Goal: Information Seeking & Learning: Learn about a topic

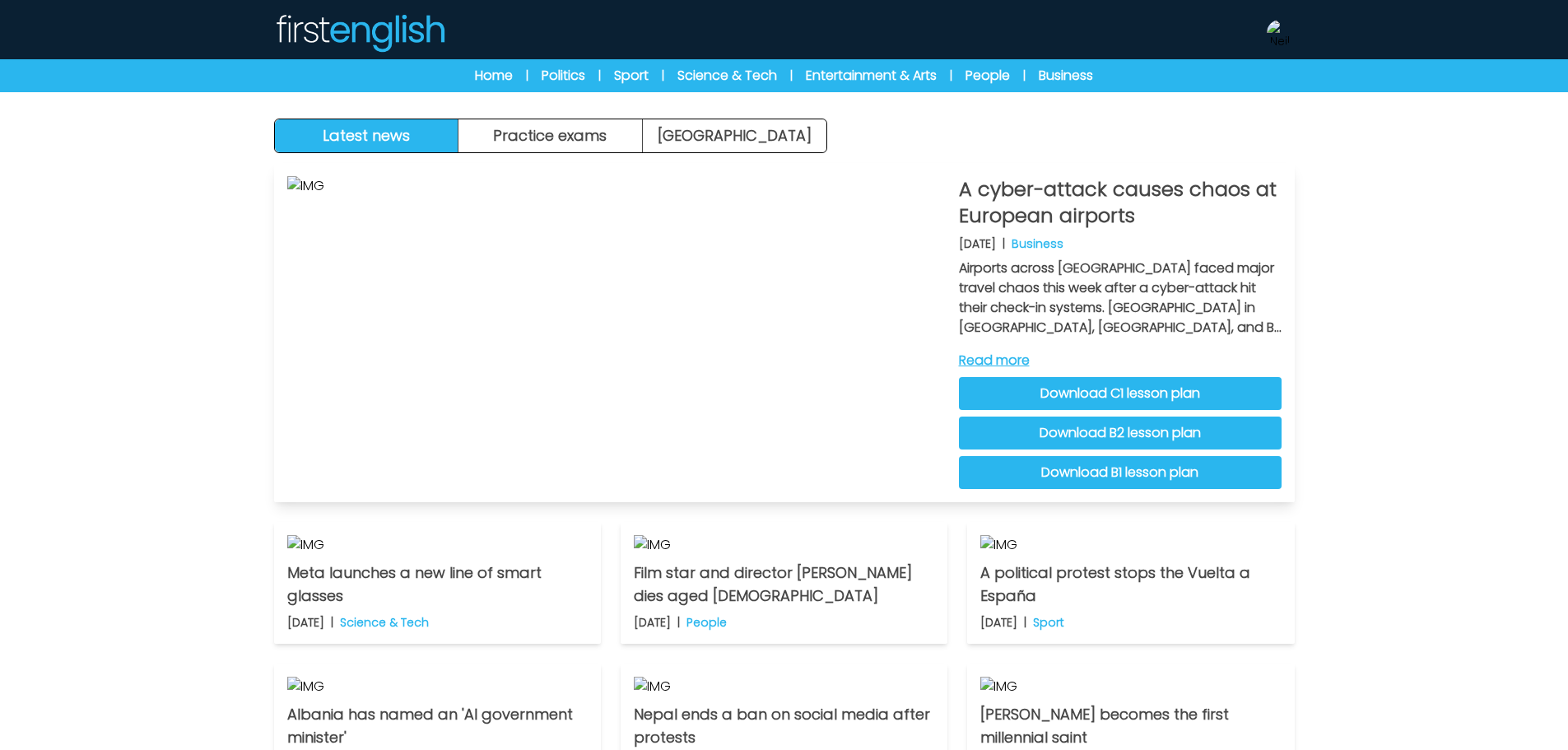
click at [1188, 404] on link "Download C1 lesson plan" at bounding box center [1120, 393] width 322 height 33
click at [1105, 479] on link "Download B1 lesson plan" at bounding box center [1120, 473] width 322 height 33
drag, startPoint x: 1450, startPoint y: 184, endPoint x: 1271, endPoint y: 159, distance: 180.7
click at [1450, 184] on div "Latest news Practice exams Exam Centre Latest news Exam Centre Practice exams E…" at bounding box center [784, 520] width 1568 height 1041
click at [1012, 363] on link "Read more" at bounding box center [1120, 360] width 322 height 20
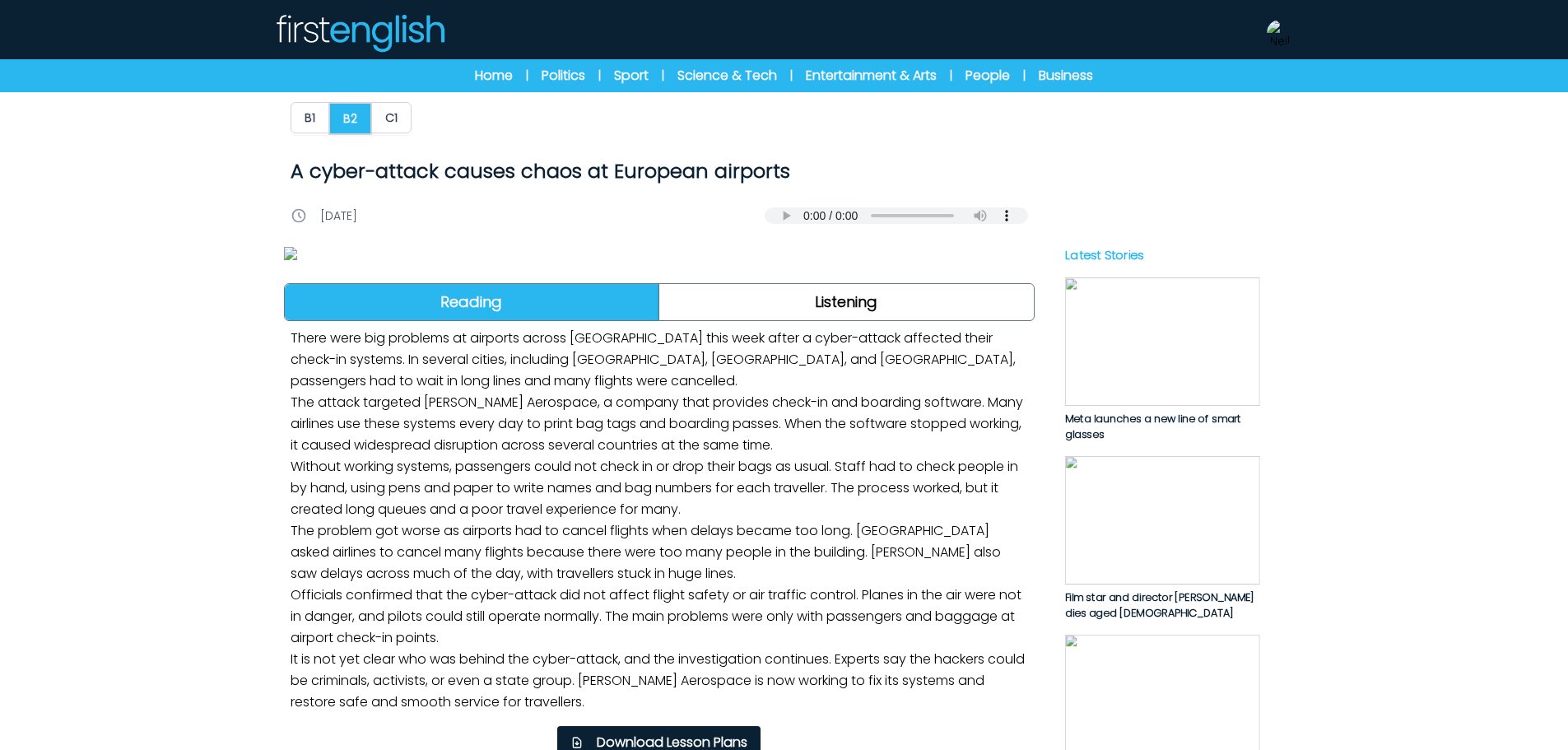
drag, startPoint x: 0, startPoint y: 0, endPoint x: 1288, endPoint y: 156, distance: 1297.4
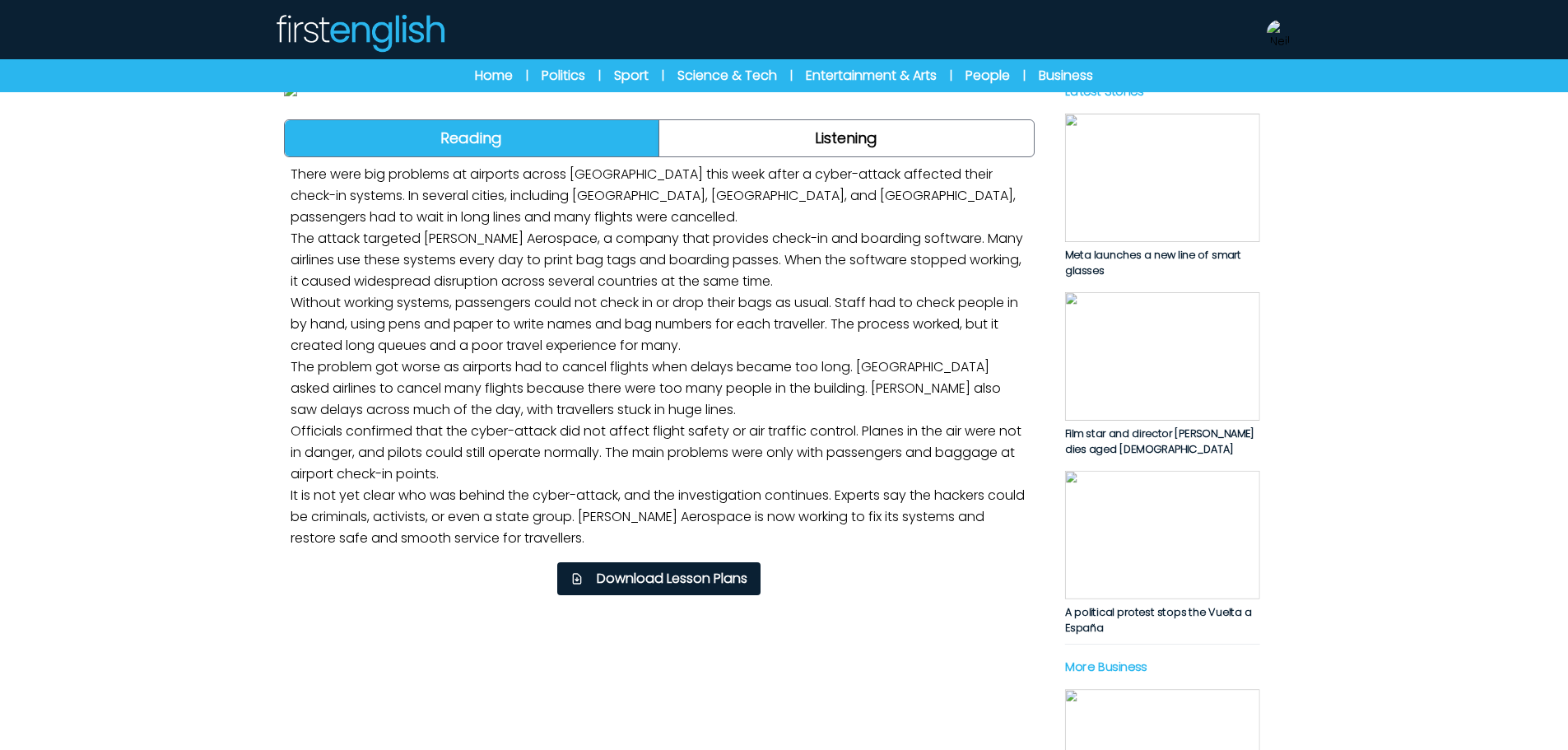
scroll to position [165, 0]
click at [826, 155] on link "Listening" at bounding box center [846, 137] width 375 height 36
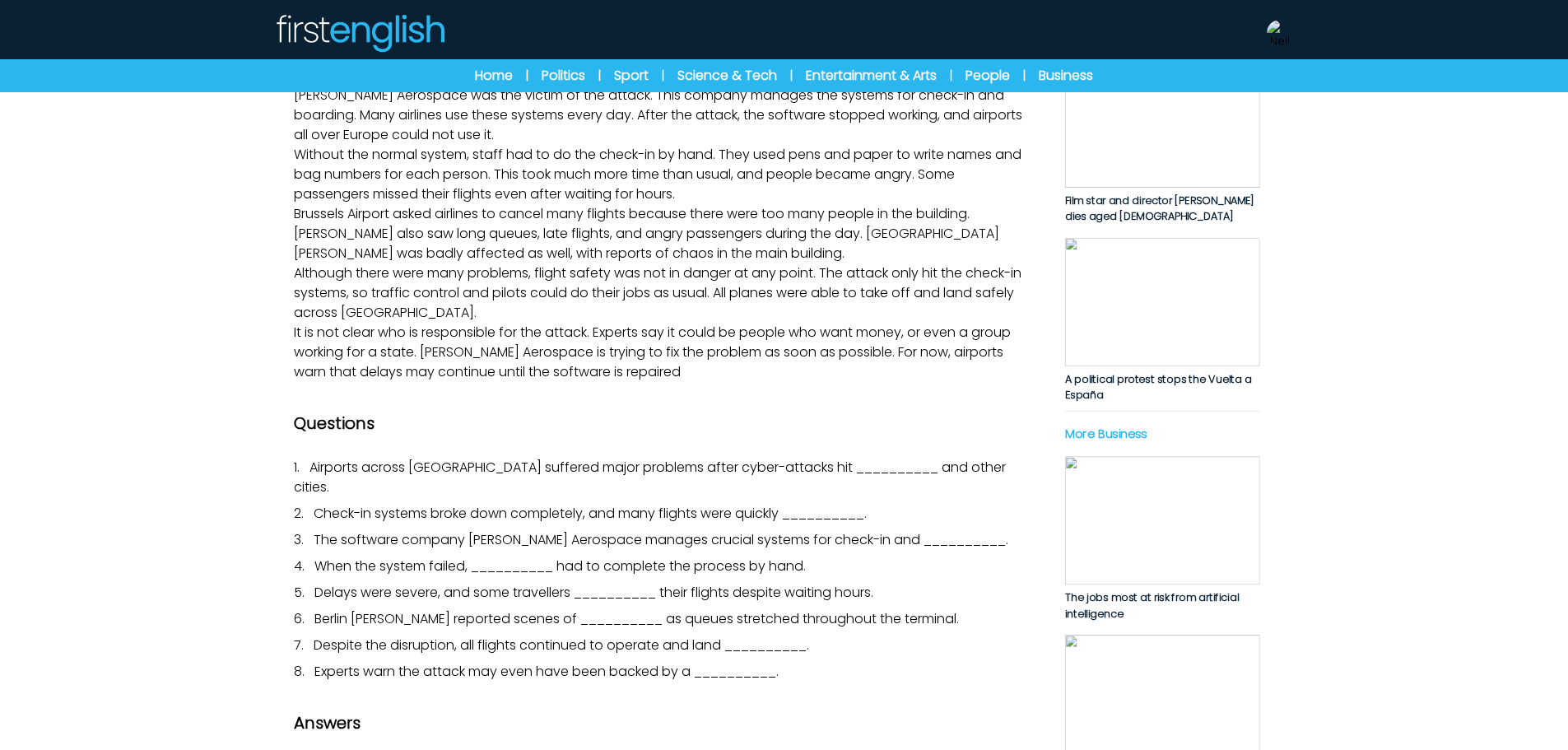
scroll to position [411, 0]
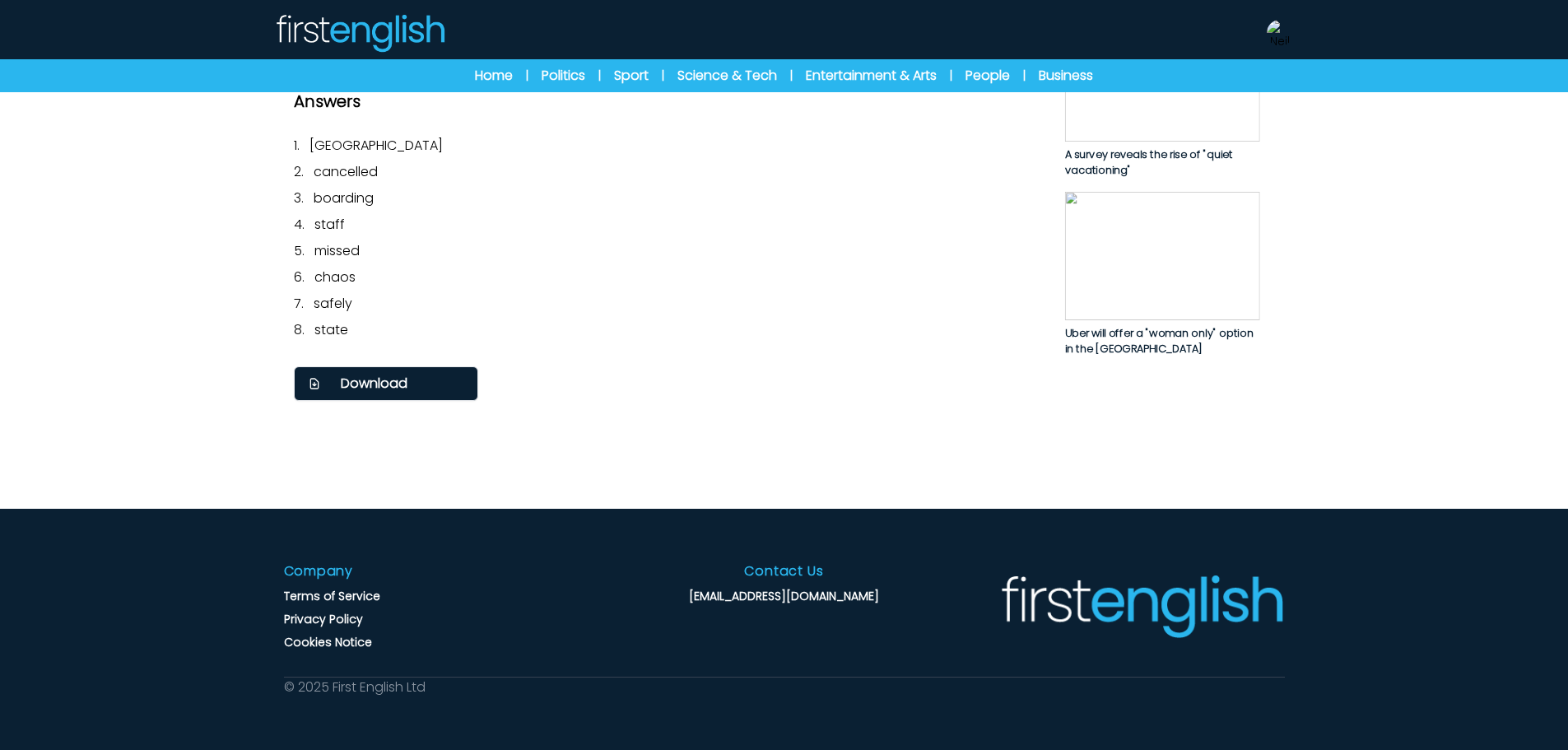
scroll to position [1153, 0]
click at [382, 394] on span "Download" at bounding box center [374, 383] width 67 height 20
click at [1019, 113] on h2 "Answers" at bounding box center [659, 101] width 731 height 23
drag, startPoint x: 1286, startPoint y: 31, endPoint x: 1285, endPoint y: 53, distance: 22.0
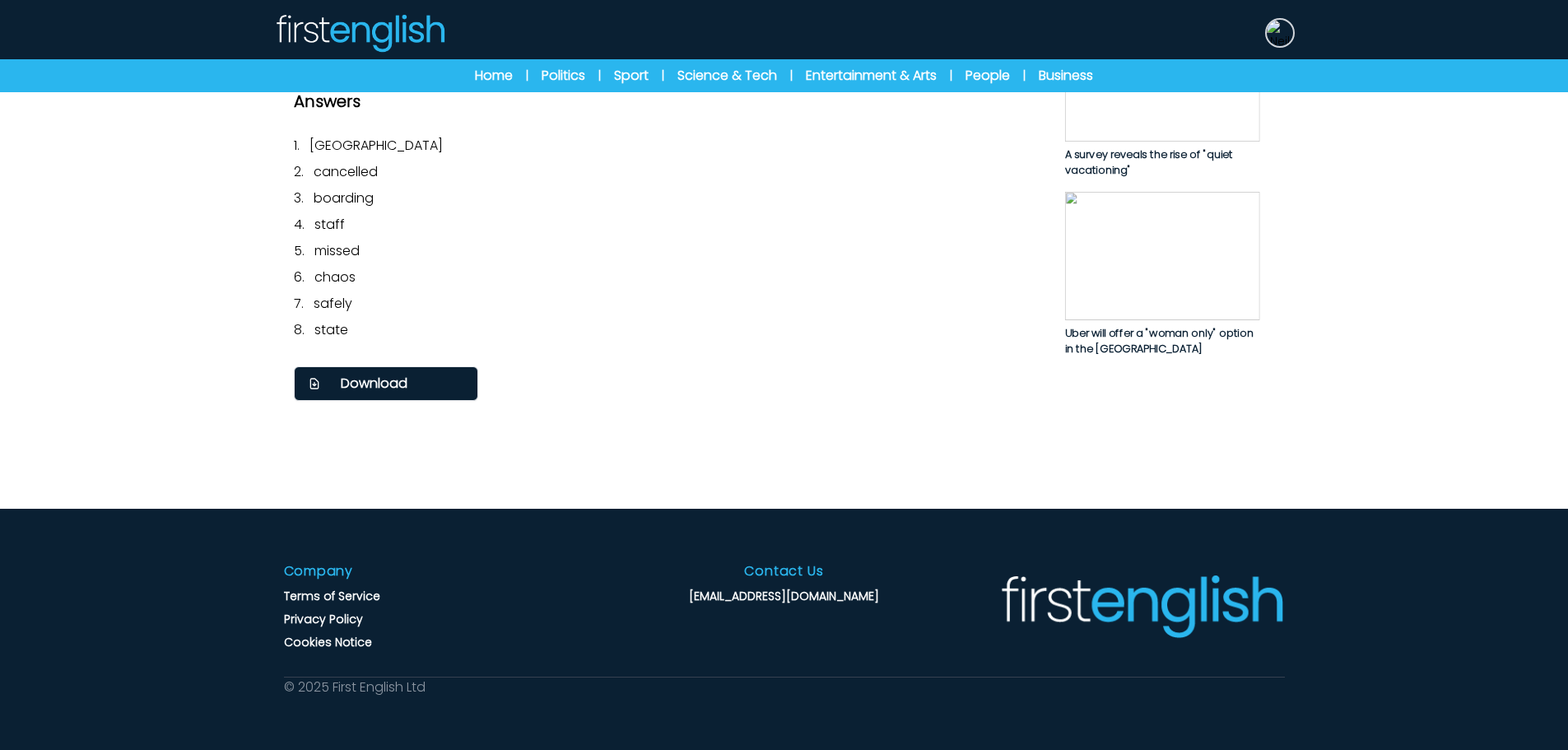
click at [1286, 31] on img at bounding box center [1279, 32] width 26 height 26
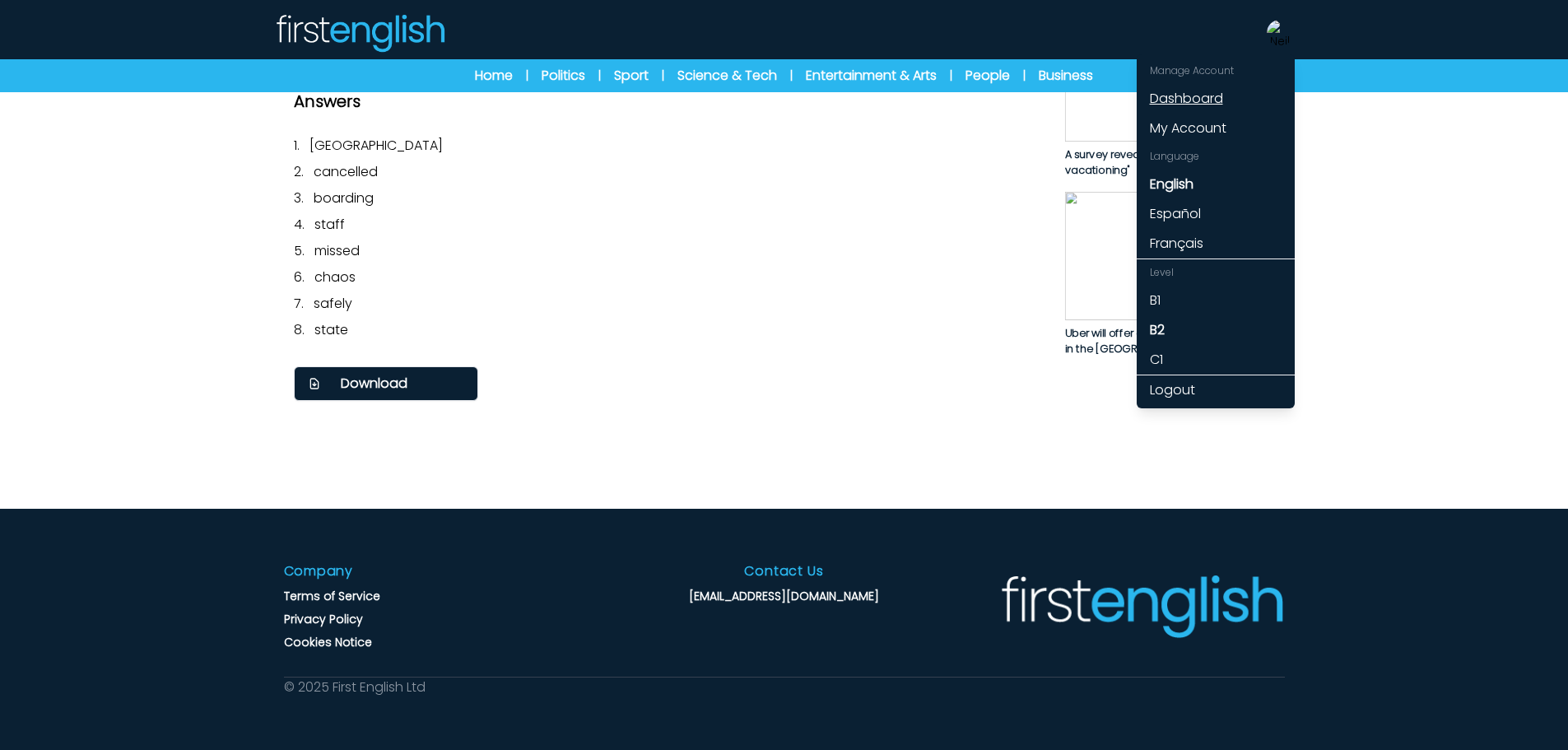
click at [1204, 94] on link "Dashboard" at bounding box center [1215, 98] width 158 height 30
